Goal: Task Accomplishment & Management: Use online tool/utility

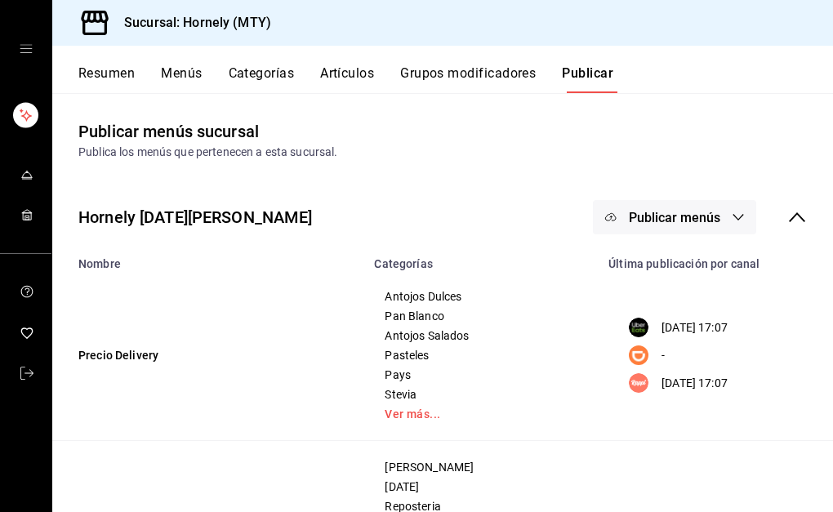
click at [111, 69] on button "Resumen" at bounding box center [106, 79] width 56 height 28
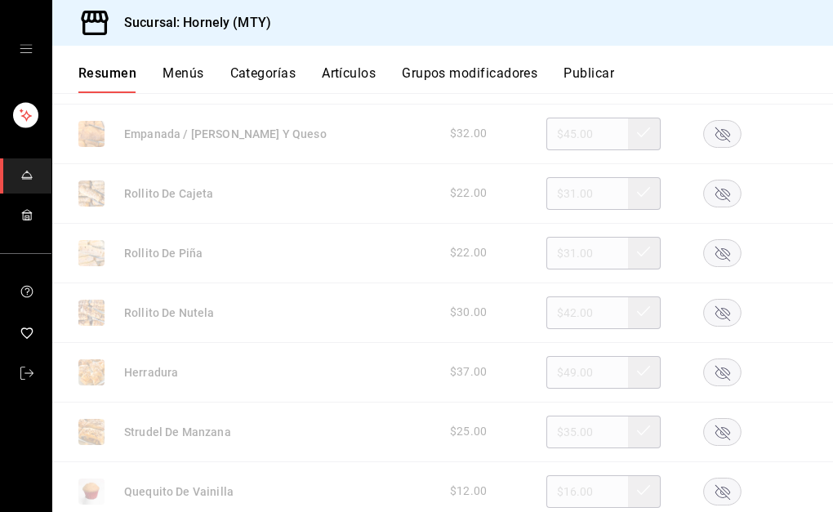
scroll to position [1225, 0]
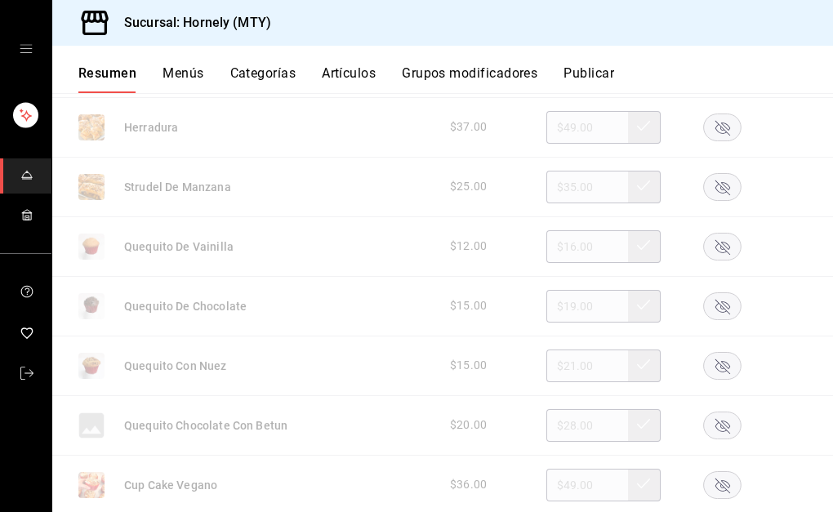
click at [704, 243] on rect "button" at bounding box center [723, 246] width 38 height 27
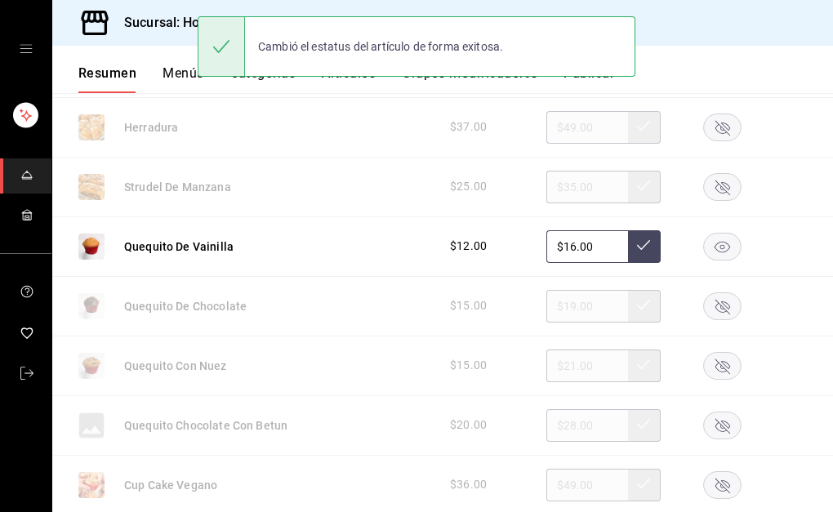
click at [706, 300] on rect "button" at bounding box center [723, 305] width 38 height 27
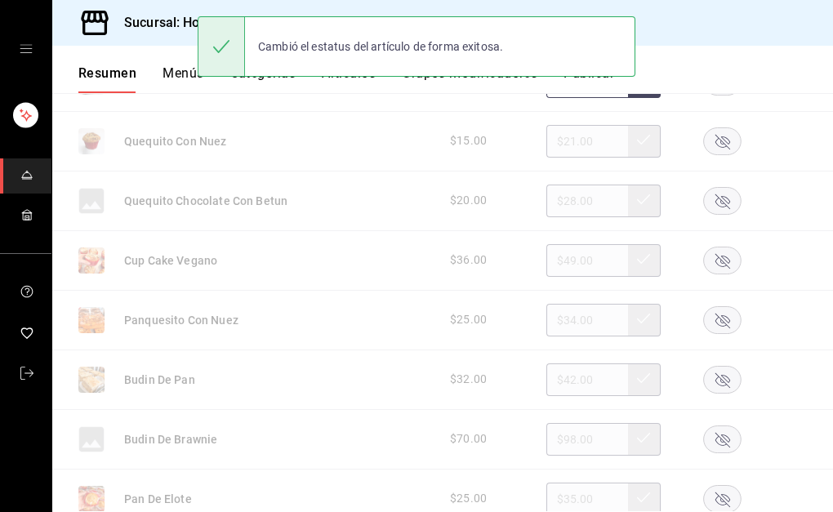
scroll to position [1470, 0]
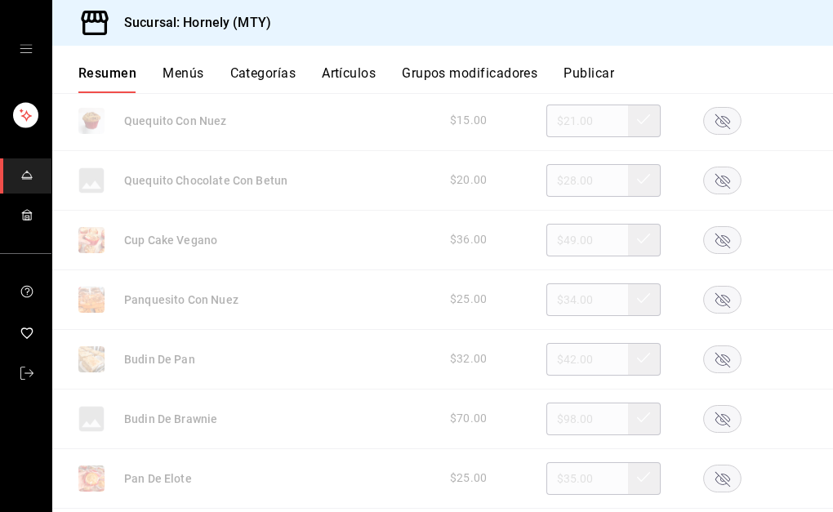
click at [711, 479] on rect "button" at bounding box center [723, 478] width 38 height 27
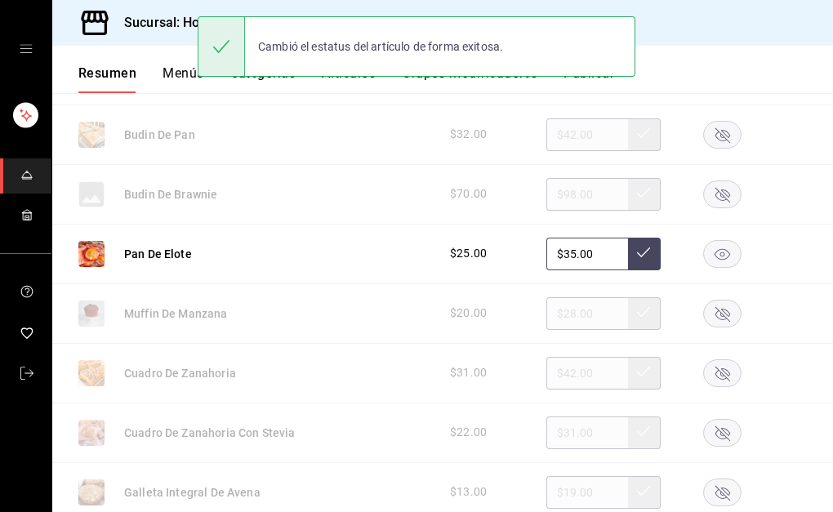
scroll to position [1715, 0]
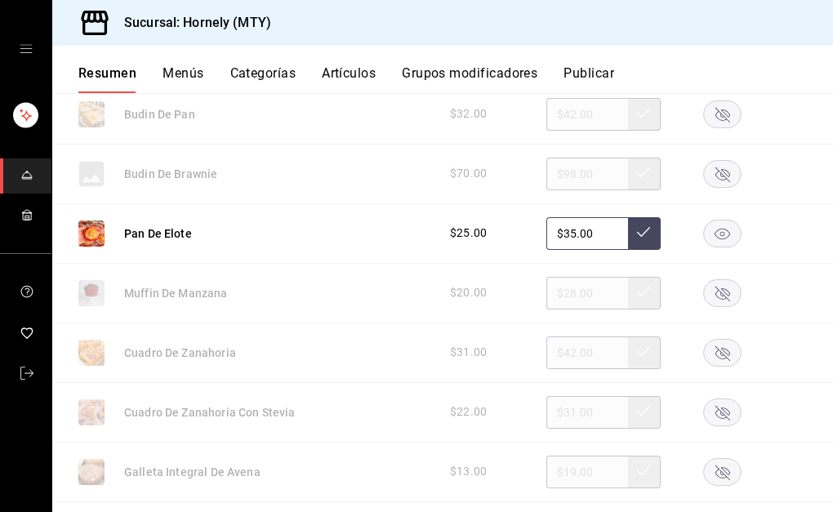
click at [704, 349] on rect "button" at bounding box center [723, 352] width 38 height 27
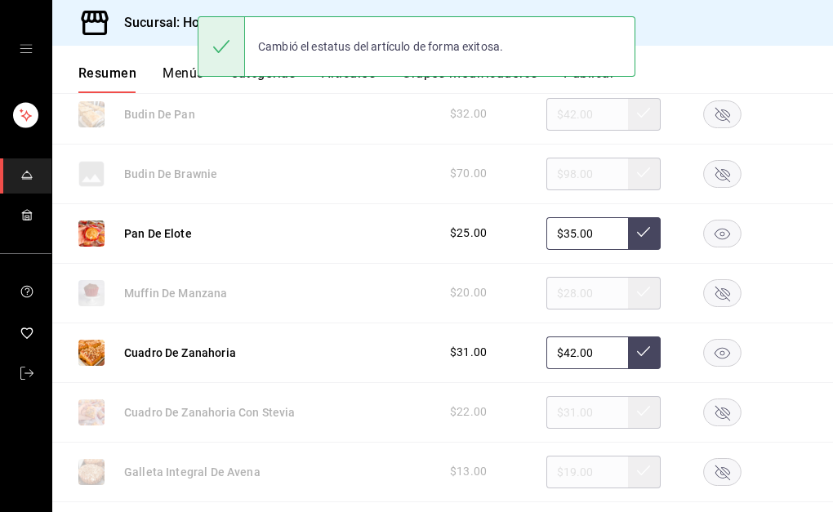
scroll to position [1960, 0]
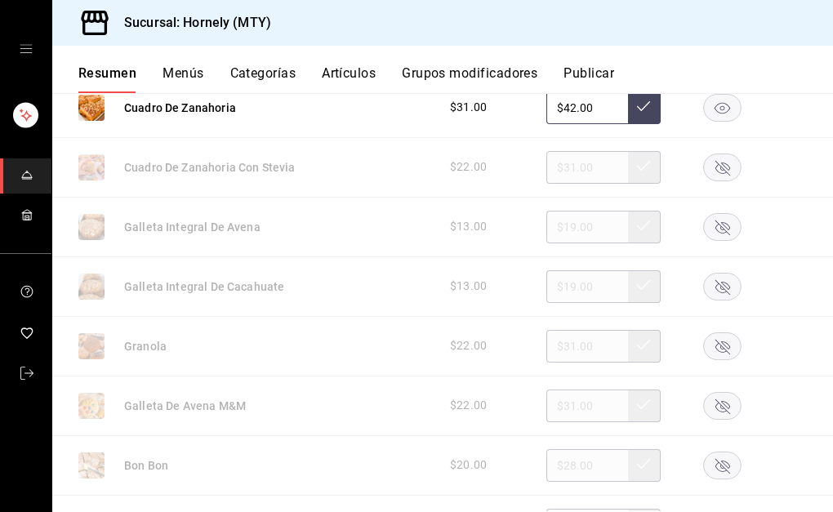
drag, startPoint x: 723, startPoint y: 347, endPoint x: 720, endPoint y: 338, distance: 9.6
click at [723, 346] on rect "button" at bounding box center [723, 345] width 38 height 27
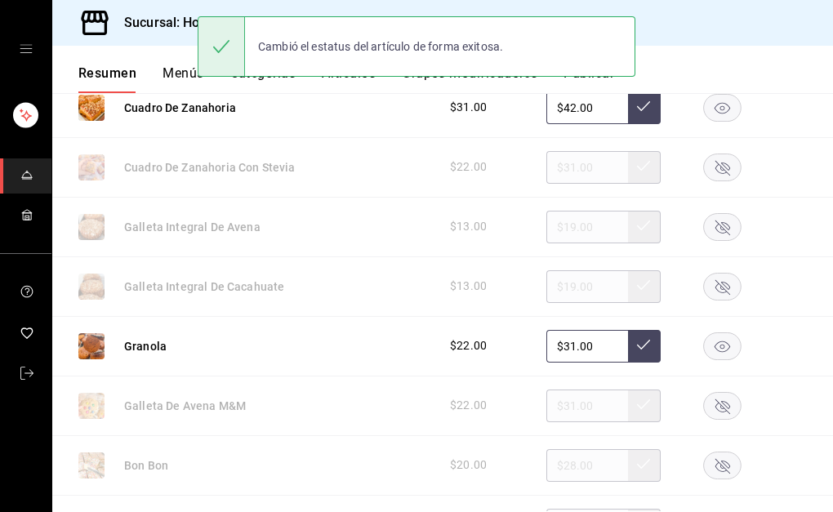
scroll to position [2205, 0]
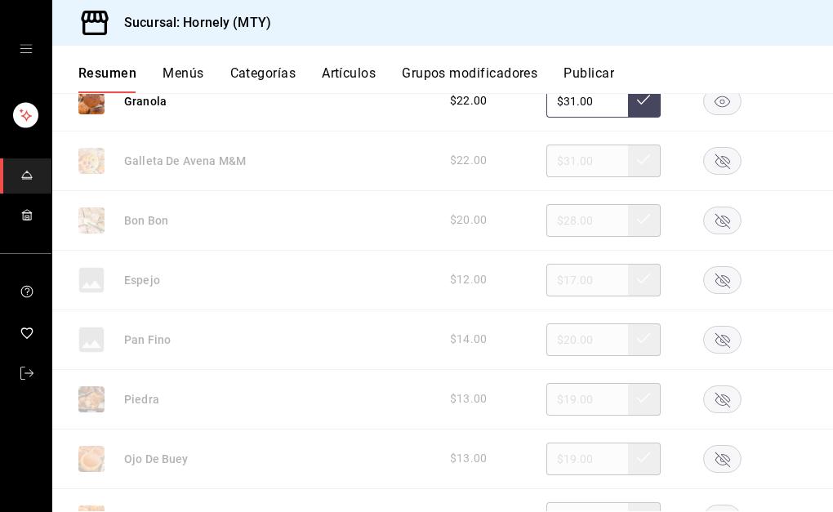
click at [704, 223] on rect "button" at bounding box center [723, 220] width 38 height 27
click at [706, 274] on rect "button" at bounding box center [723, 279] width 38 height 27
click at [706, 276] on div at bounding box center [722, 280] width 82 height 28
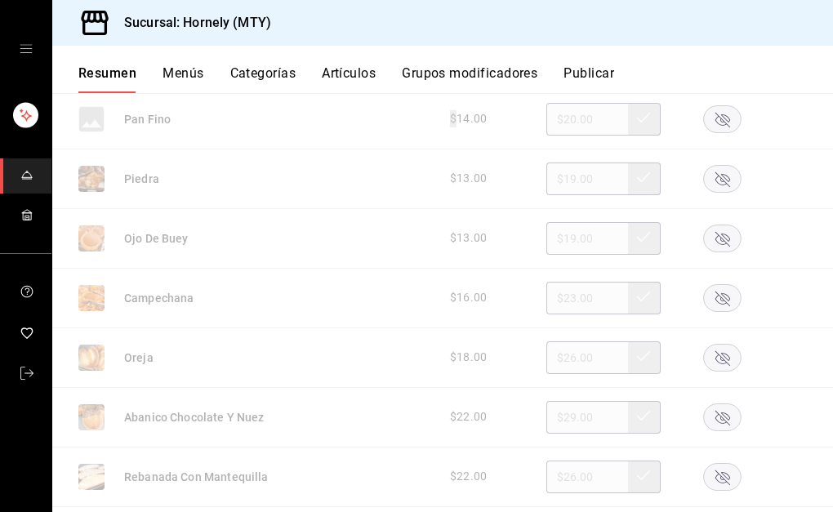
scroll to position [2450, 0]
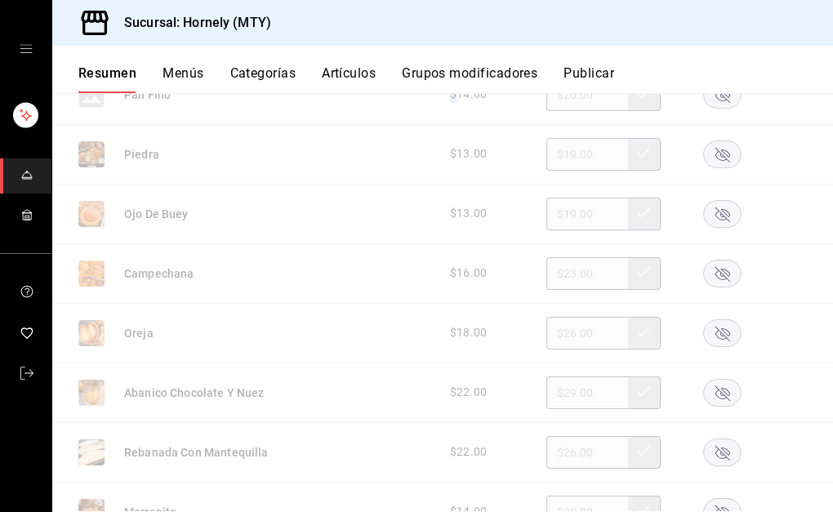
click at [717, 328] on rect "button" at bounding box center [723, 332] width 38 height 27
click at [710, 392] on icon "button" at bounding box center [722, 393] width 38 height 28
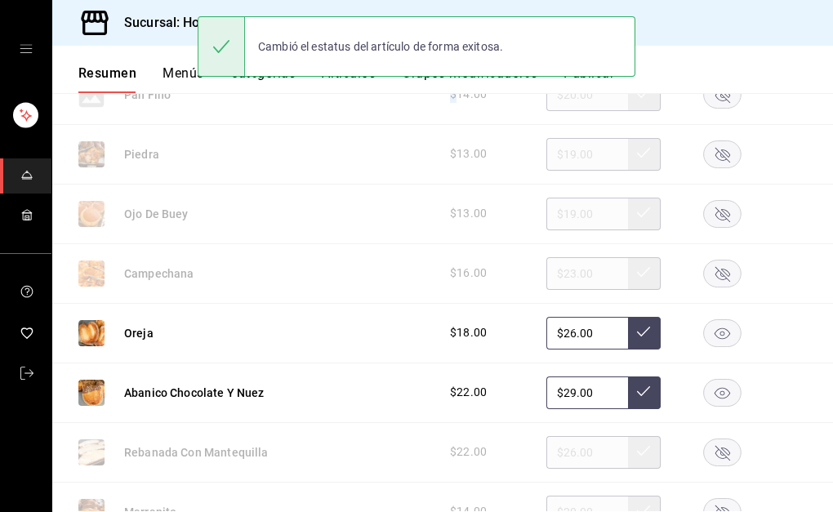
click at [716, 459] on icon "button" at bounding box center [722, 452] width 15 height 15
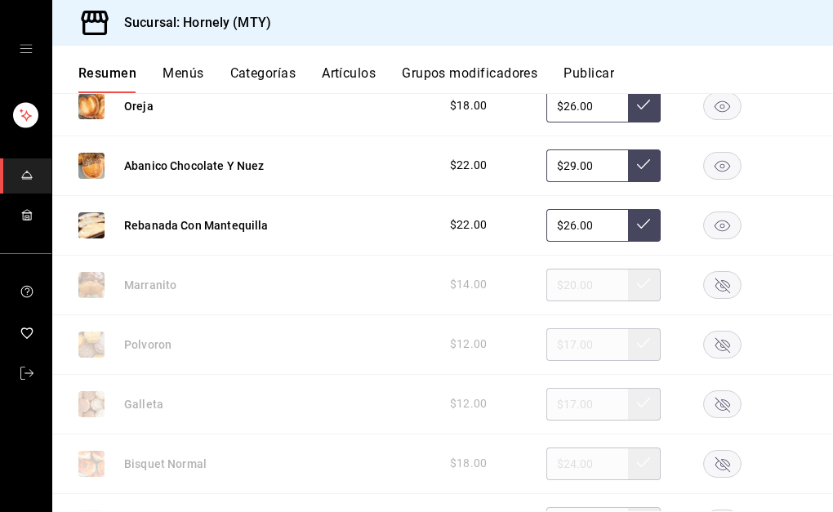
scroll to position [2695, 0]
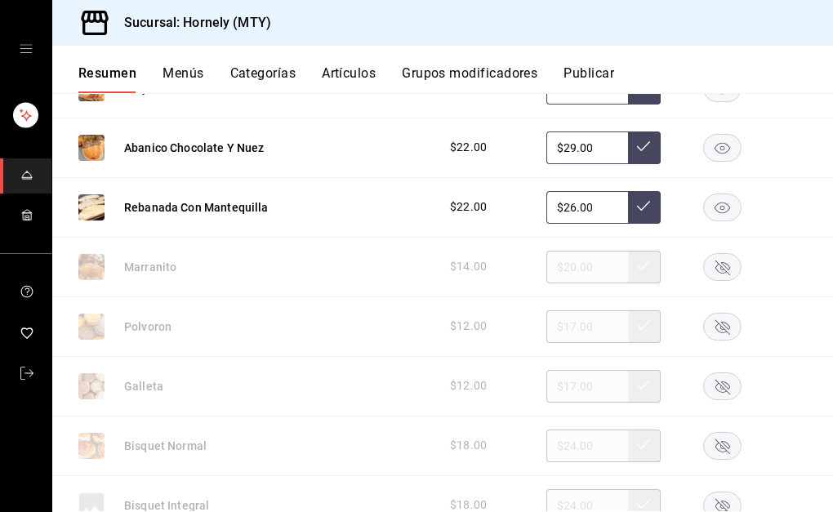
click at [721, 329] on rect "button" at bounding box center [723, 326] width 38 height 27
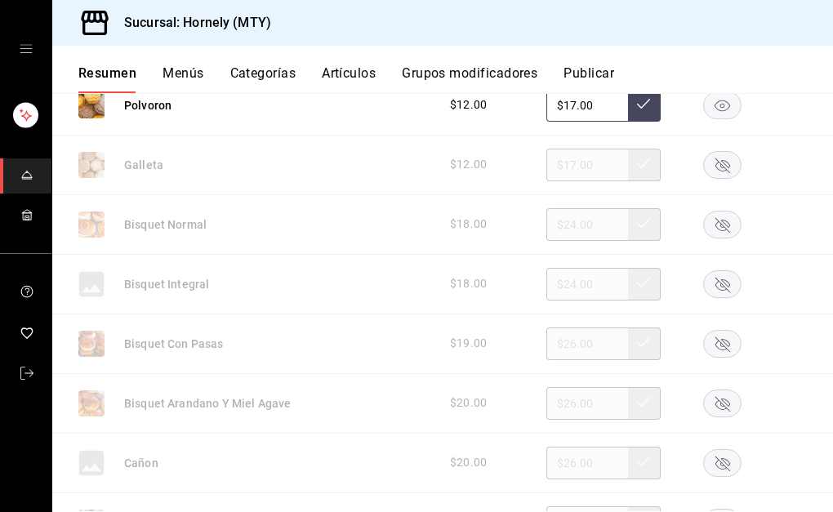
scroll to position [2940, 0]
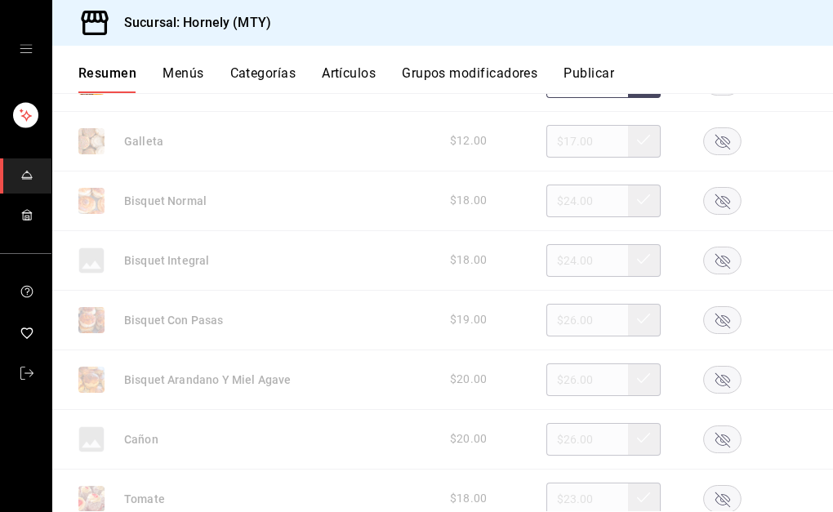
click at [705, 492] on rect "button" at bounding box center [723, 498] width 38 height 27
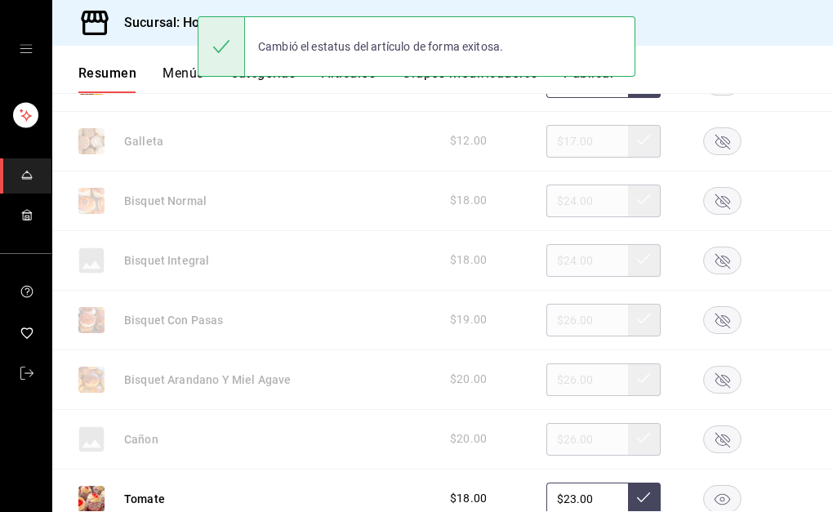
click at [707, 443] on rect "button" at bounding box center [723, 438] width 38 height 27
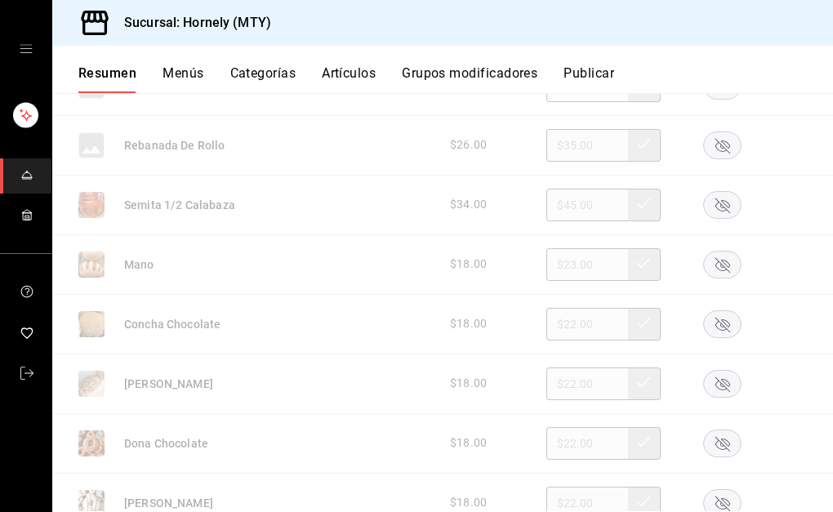
scroll to position [3430, 0]
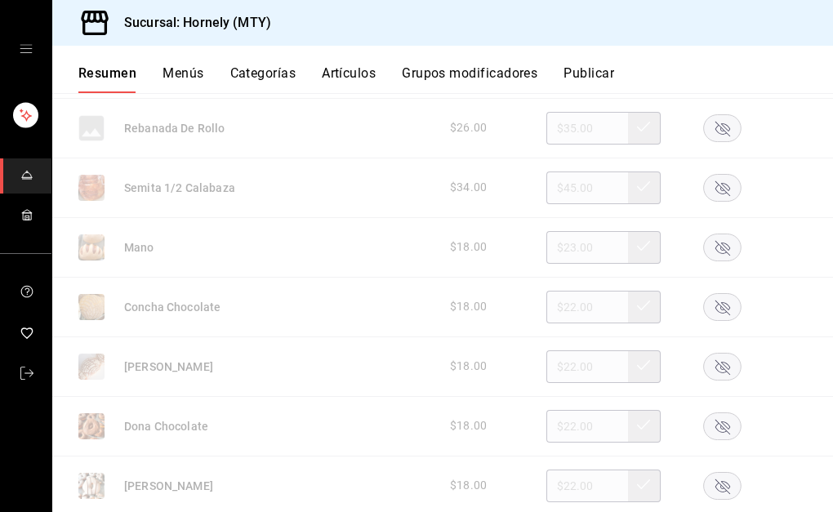
drag, startPoint x: 707, startPoint y: 376, endPoint x: 703, endPoint y: 349, distance: 27.3
click at [706, 372] on rect "button" at bounding box center [723, 366] width 38 height 27
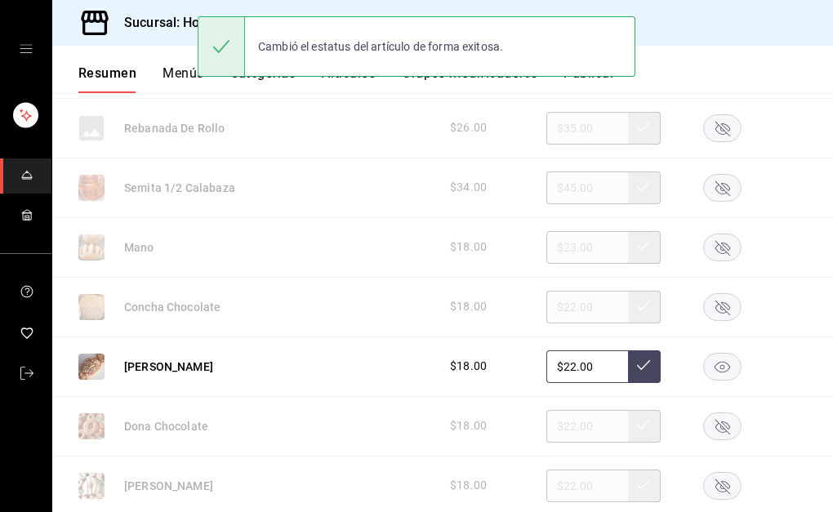
click at [715, 305] on icon "button" at bounding box center [722, 307] width 15 height 15
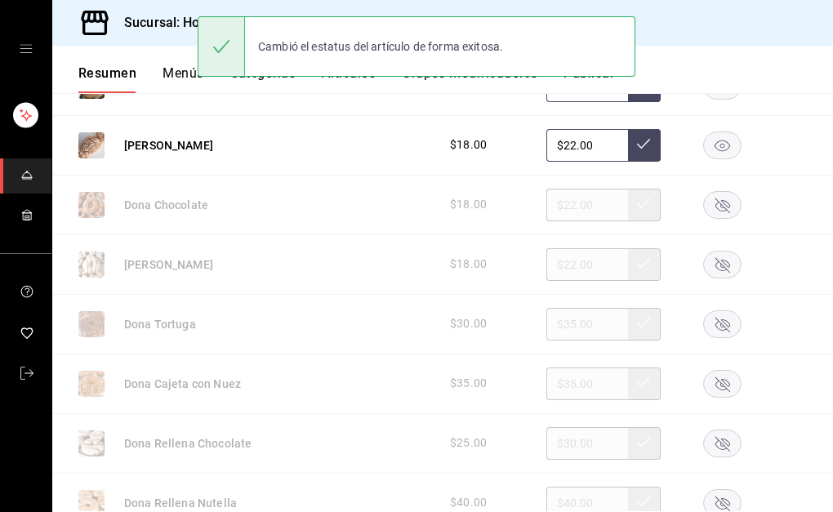
scroll to position [3675, 0]
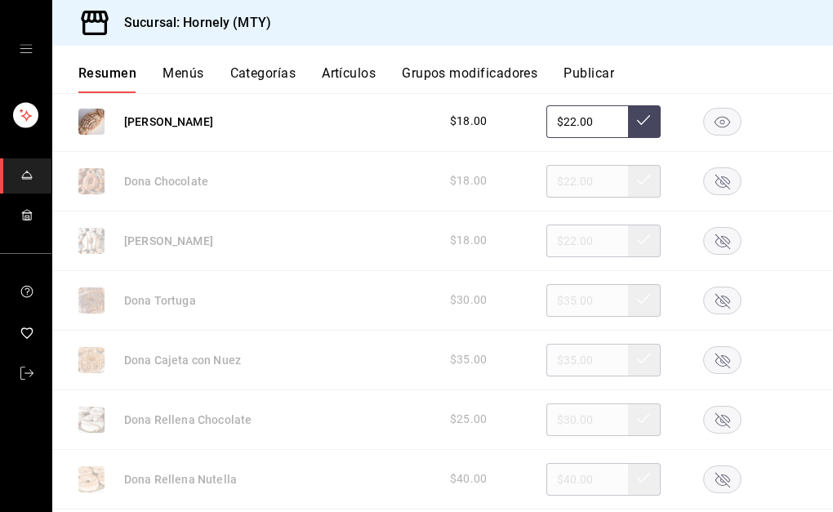
click at [719, 182] on rect "button" at bounding box center [723, 180] width 38 height 27
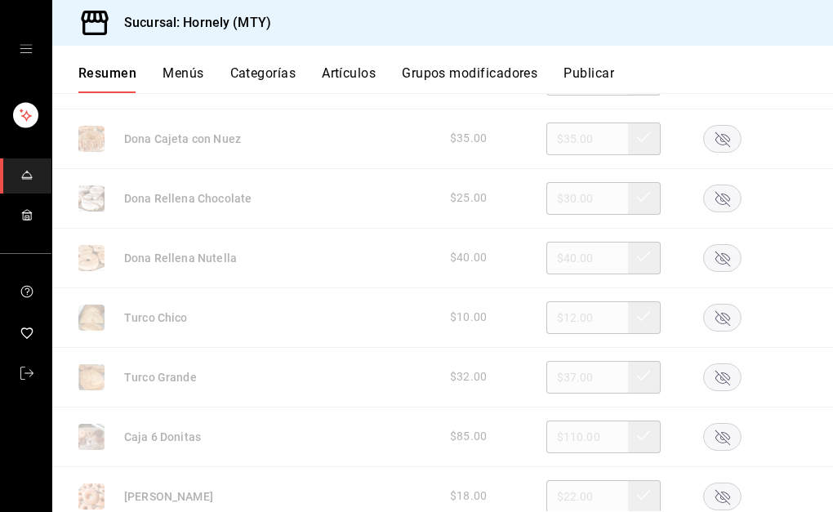
scroll to position [3920, 0]
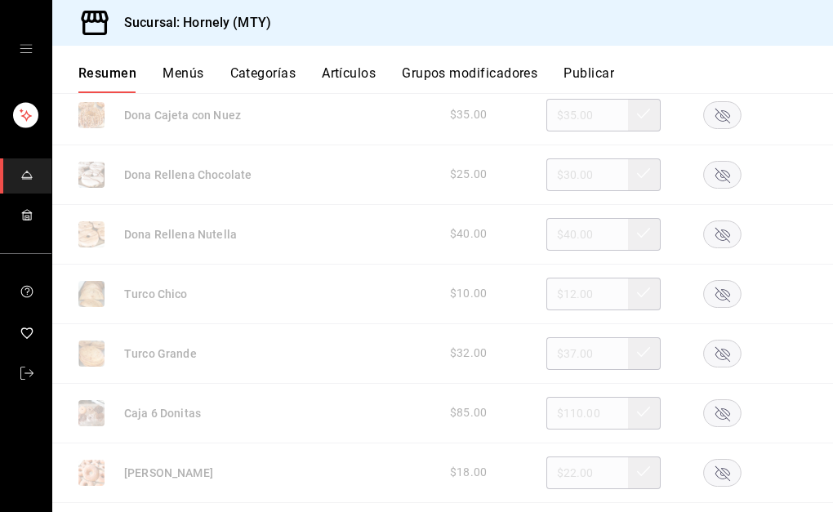
click at [710, 296] on rect "button" at bounding box center [723, 293] width 38 height 27
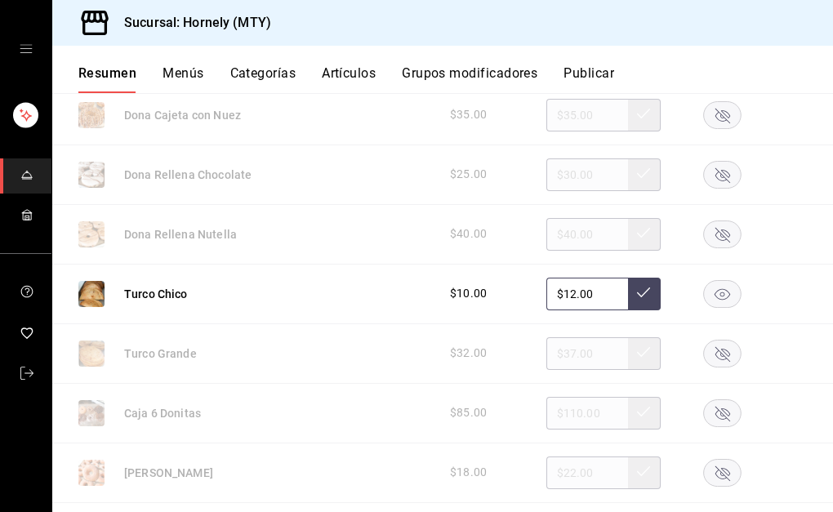
click at [705, 470] on rect "button" at bounding box center [723, 472] width 38 height 27
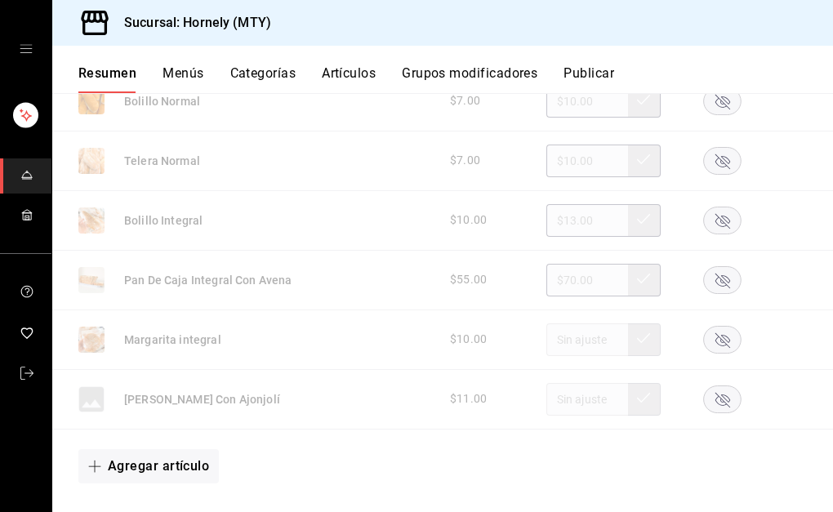
scroll to position [4654, 0]
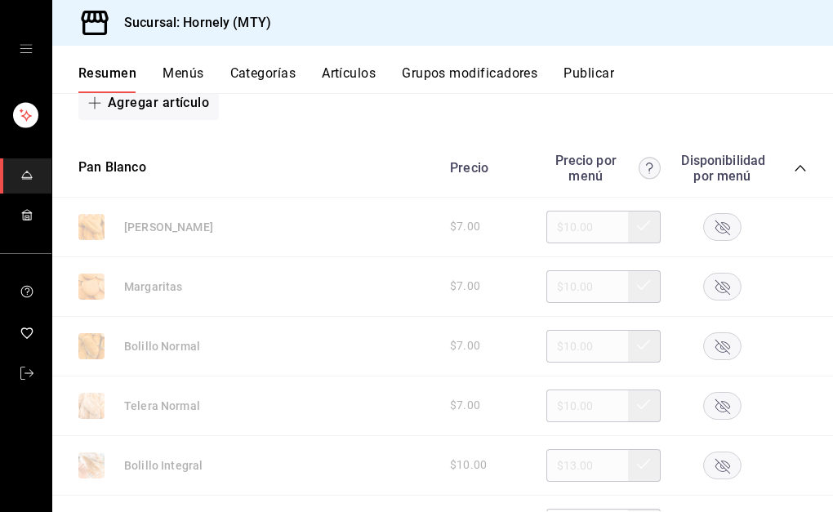
click at [710, 344] on rect "button" at bounding box center [723, 345] width 38 height 27
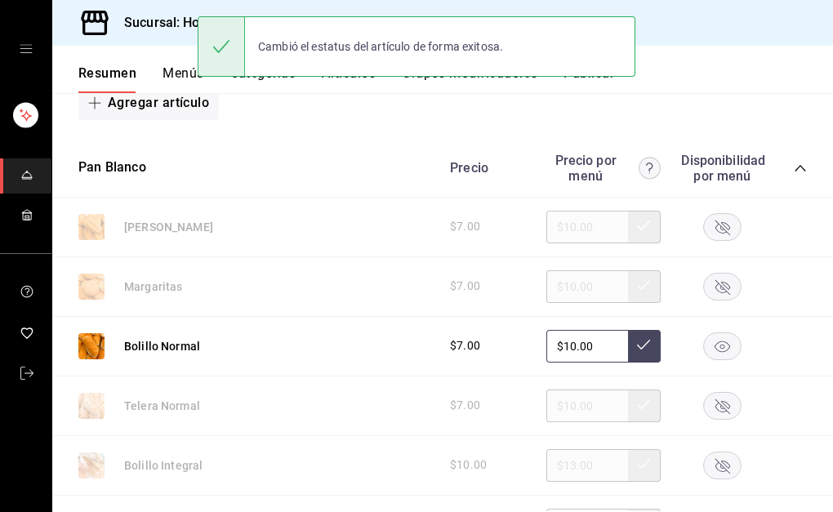
click at [794, 169] on icon "collapse-category-row" at bounding box center [800, 168] width 13 height 13
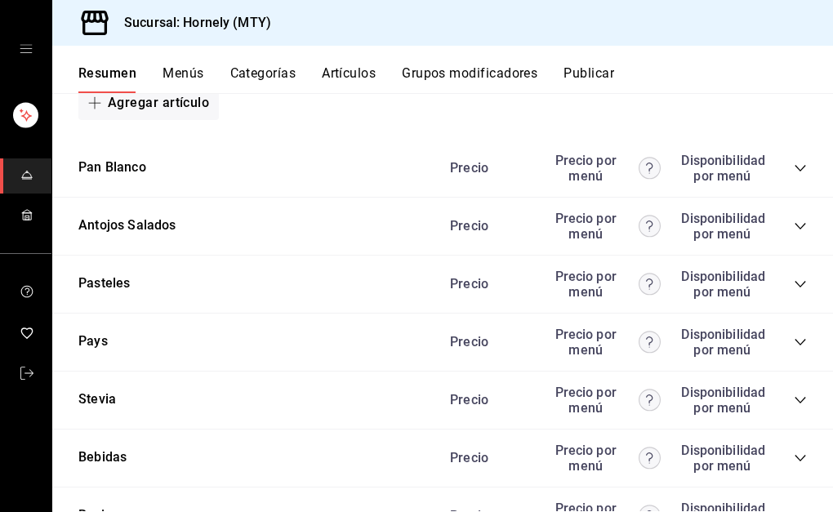
click at [794, 225] on icon "collapse-category-row" at bounding box center [800, 226] width 13 height 13
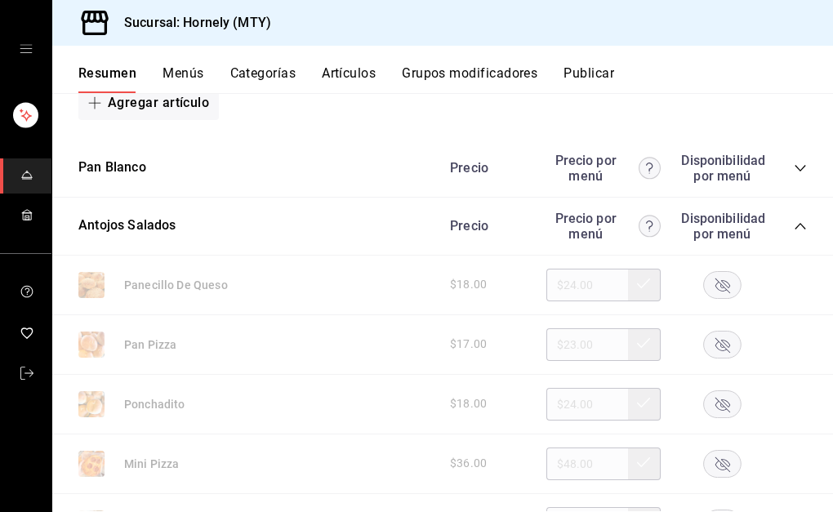
click at [714, 284] on rect "button" at bounding box center [723, 284] width 38 height 27
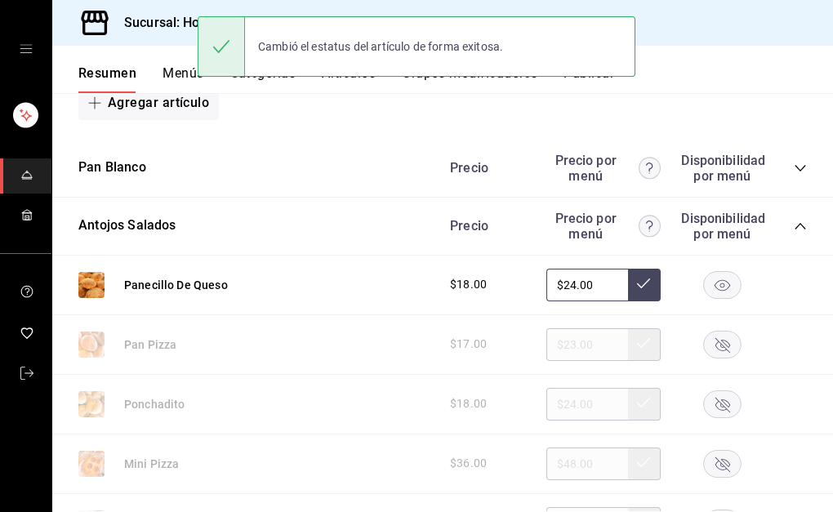
click at [795, 228] on icon "collapse-category-row" at bounding box center [800, 226] width 11 height 7
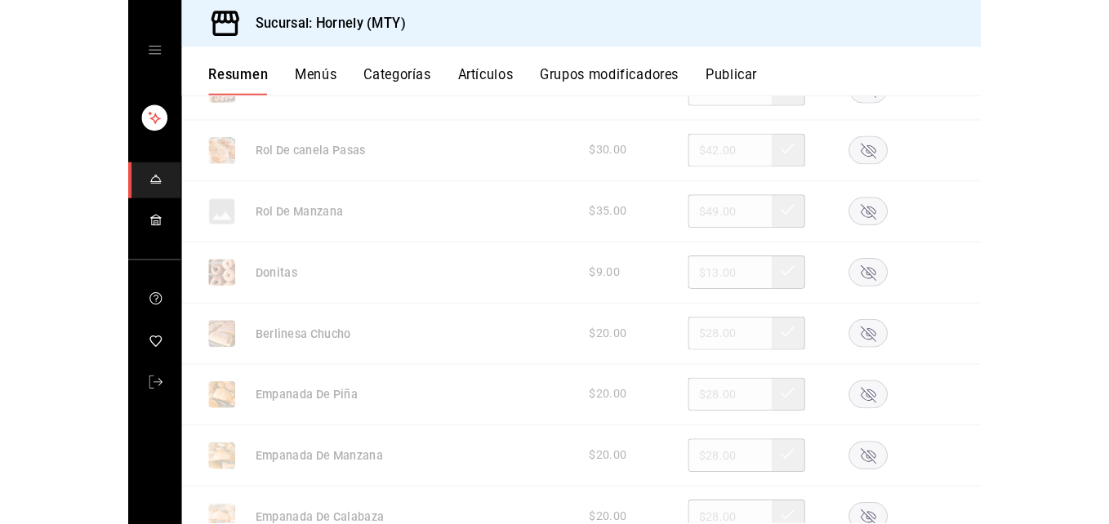
scroll to position [0, 0]
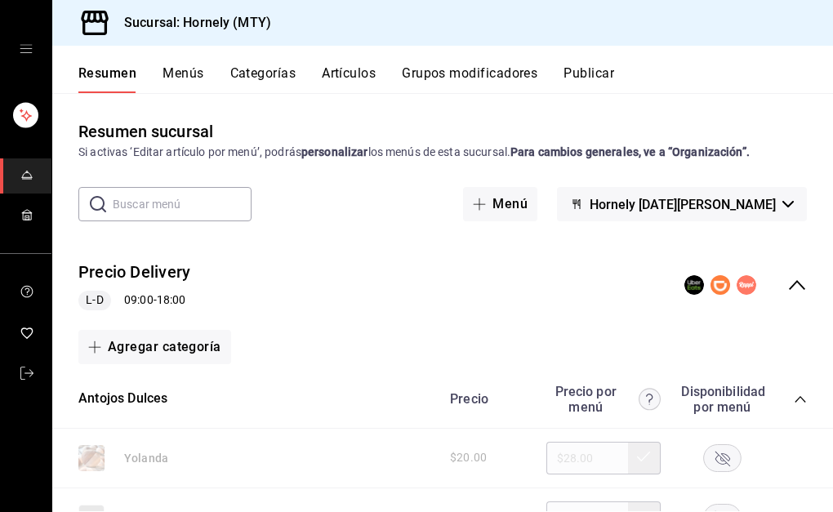
click at [724, 201] on span "Hornely [DATE][PERSON_NAME]" at bounding box center [683, 205] width 186 height 16
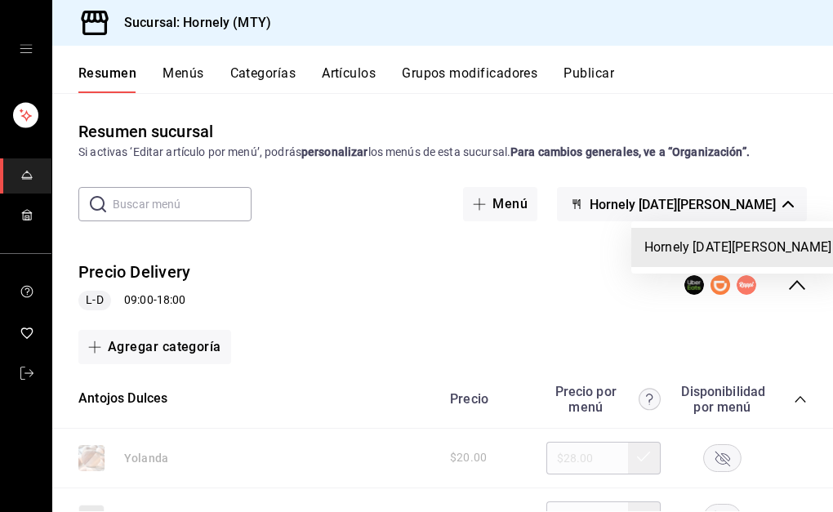
click at [581, 268] on div at bounding box center [416, 256] width 833 height 512
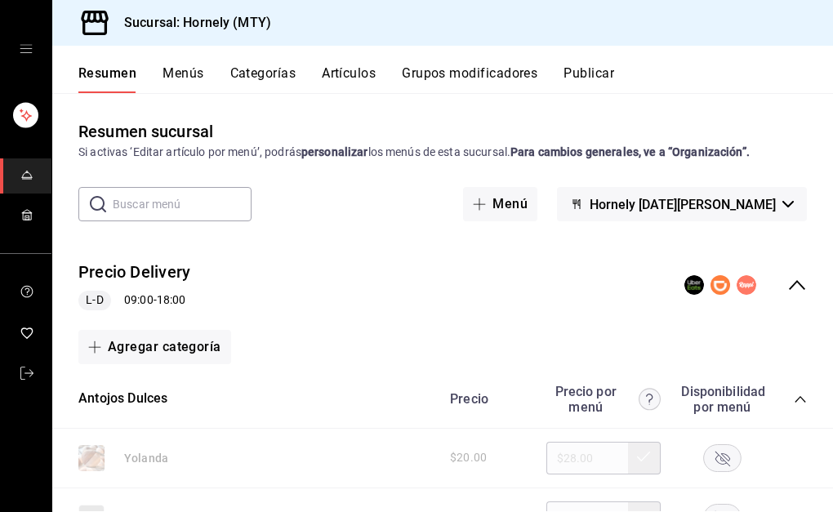
click at [590, 77] on button "Publicar" at bounding box center [588, 79] width 51 height 28
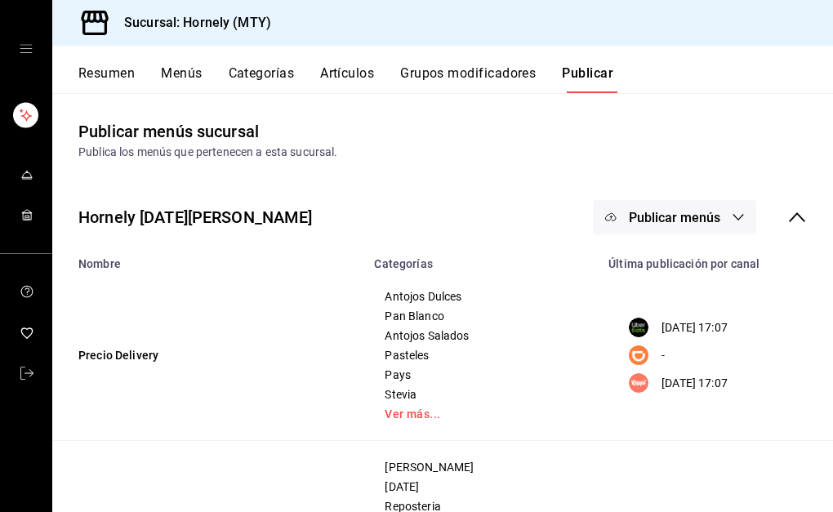
click at [683, 210] on span "Publicar menús" at bounding box center [674, 218] width 91 height 16
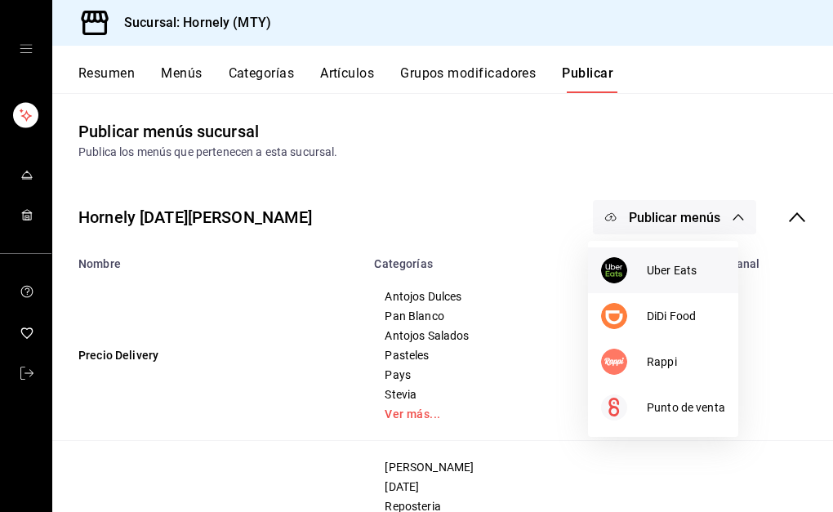
click at [614, 274] on img at bounding box center [614, 270] width 26 height 26
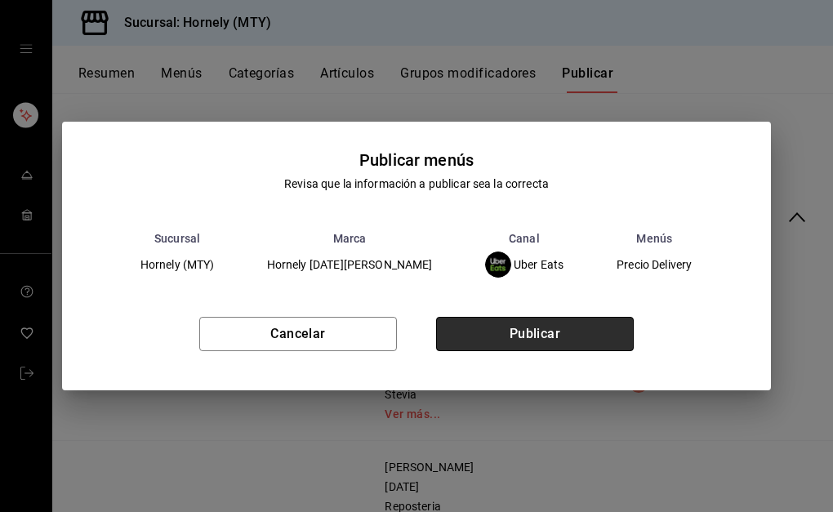
click at [556, 339] on button "Publicar" at bounding box center [535, 334] width 198 height 34
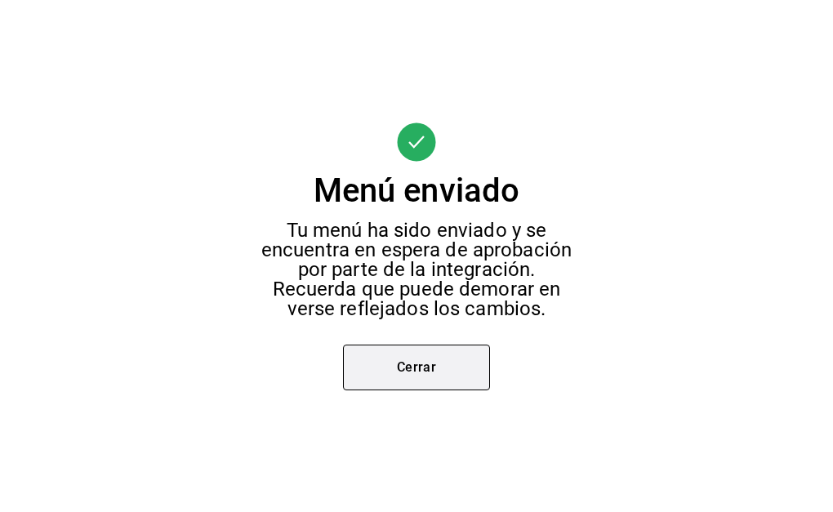
click at [474, 360] on button "Cerrar" at bounding box center [416, 368] width 147 height 46
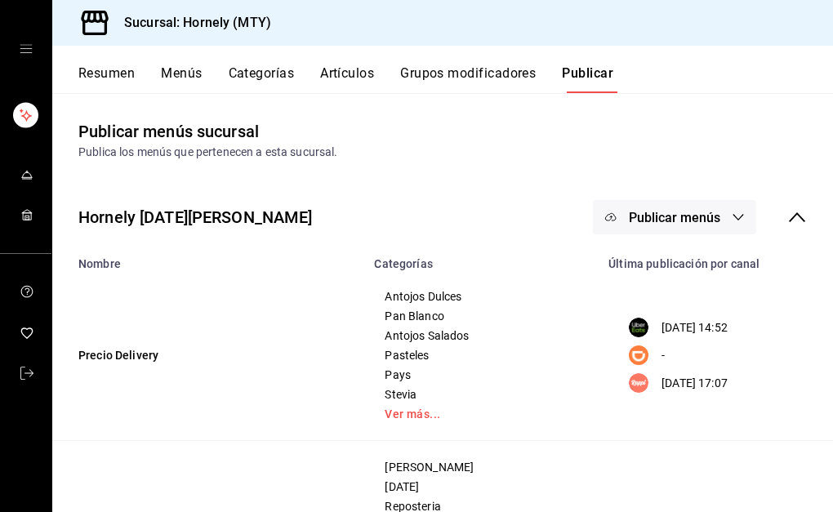
click at [644, 215] on span "Publicar menús" at bounding box center [674, 218] width 91 height 16
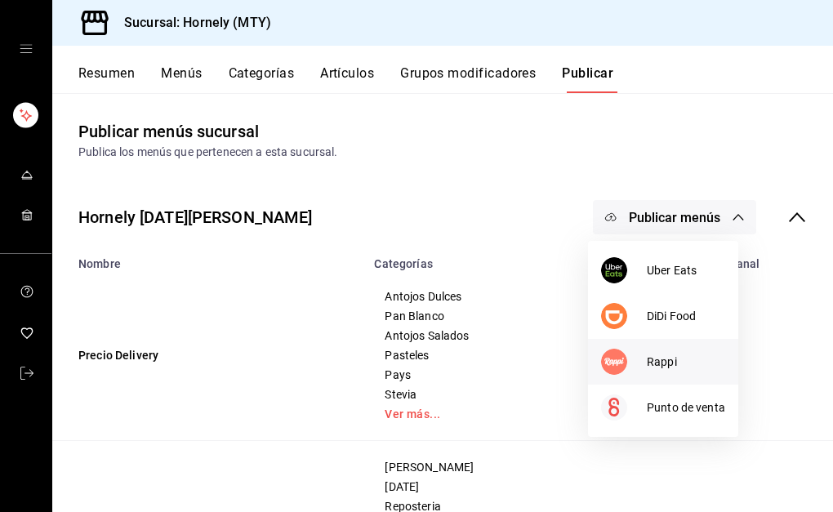
click at [634, 350] on div at bounding box center [624, 362] width 46 height 26
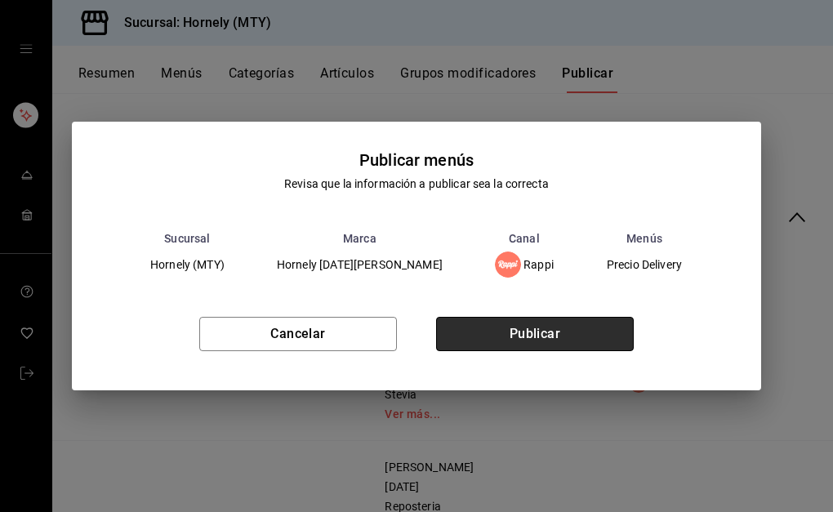
click at [513, 333] on button "Publicar" at bounding box center [535, 334] width 198 height 34
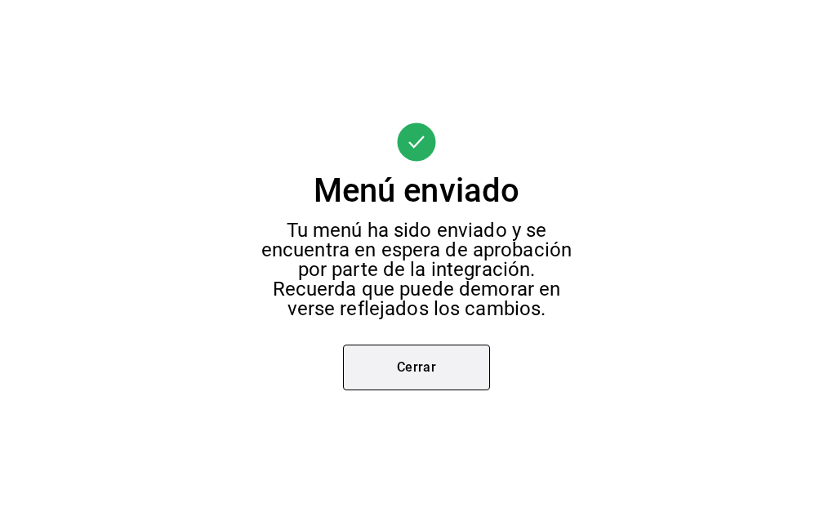
click at [448, 376] on button "Cerrar" at bounding box center [416, 368] width 147 height 46
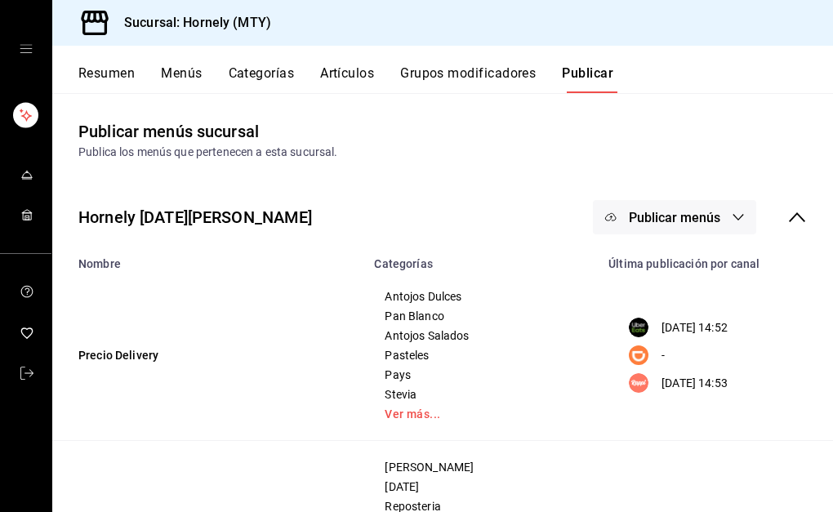
click at [122, 82] on button "Resumen" at bounding box center [106, 79] width 56 height 28
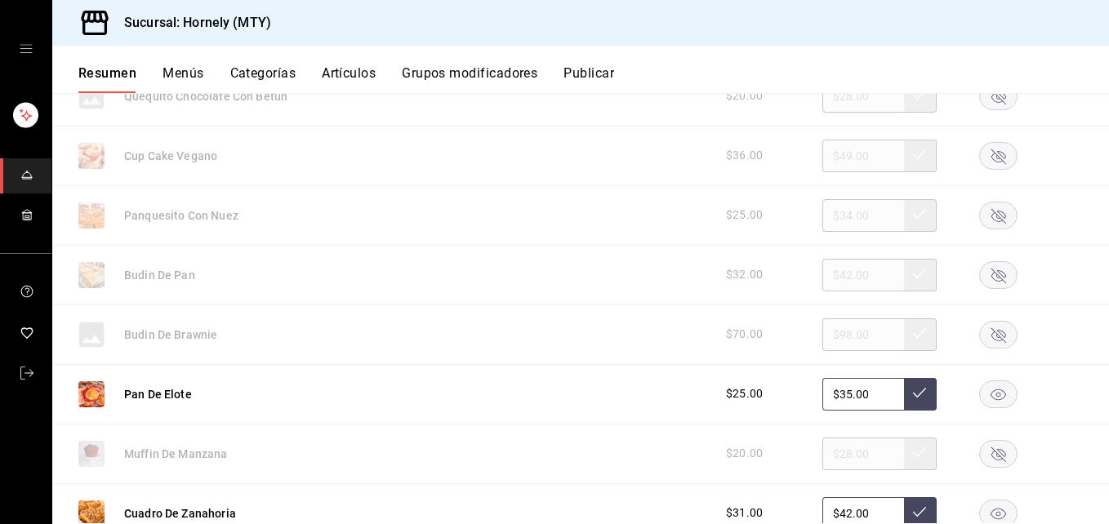
scroll to position [1715, 0]
